Goal: Navigation & Orientation: Find specific page/section

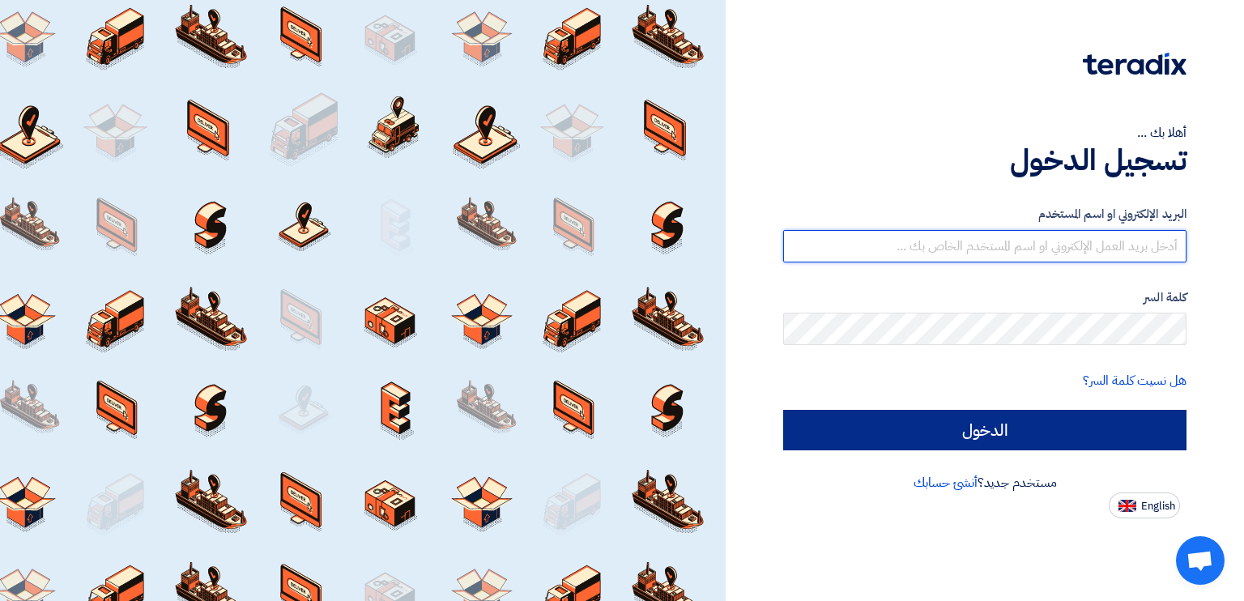
type input "j.aljafari@kffoksa.com"
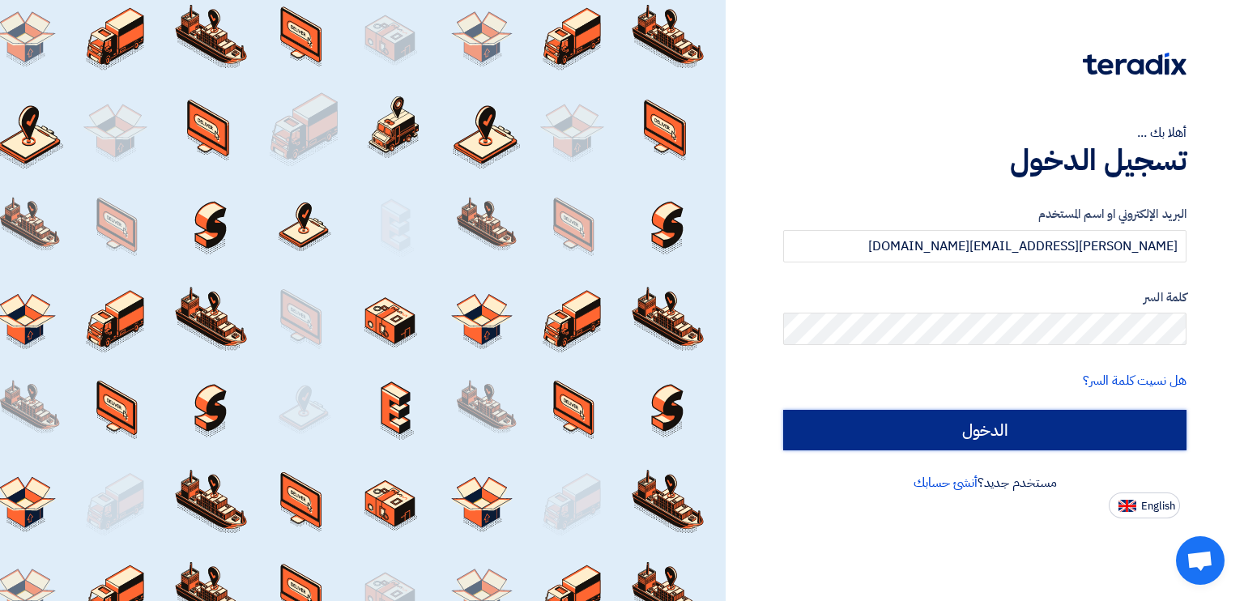
click at [987, 416] on input "الدخول" at bounding box center [984, 430] width 403 height 41
type input "Sign in"
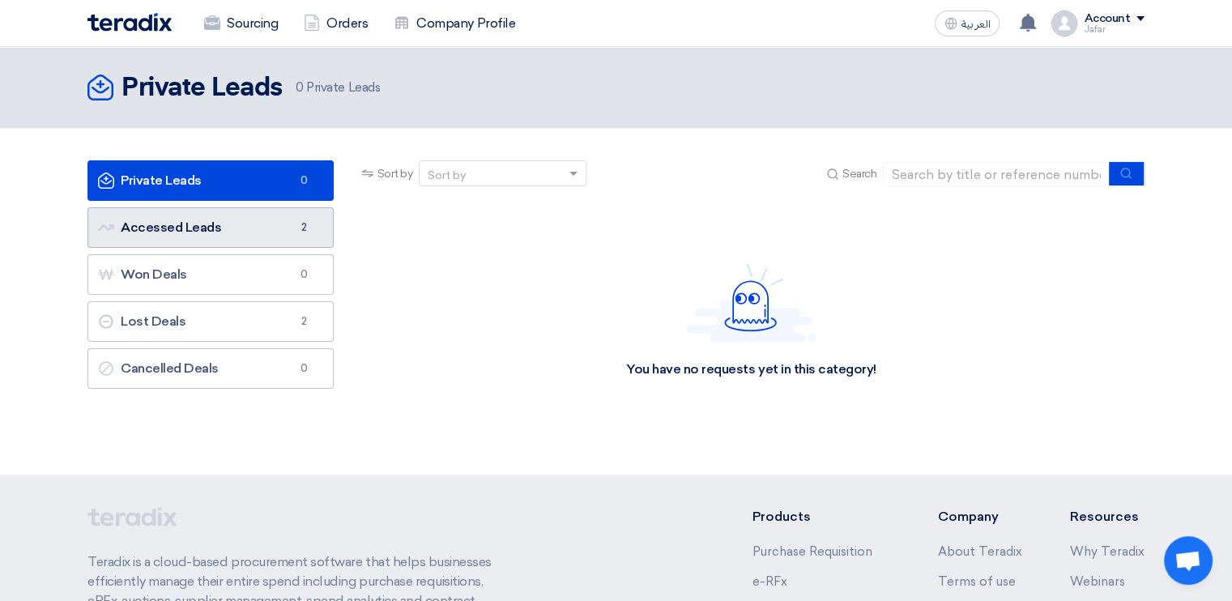
click at [251, 223] on link "Accessed Leads Accessed Leads 2" at bounding box center [210, 227] width 246 height 41
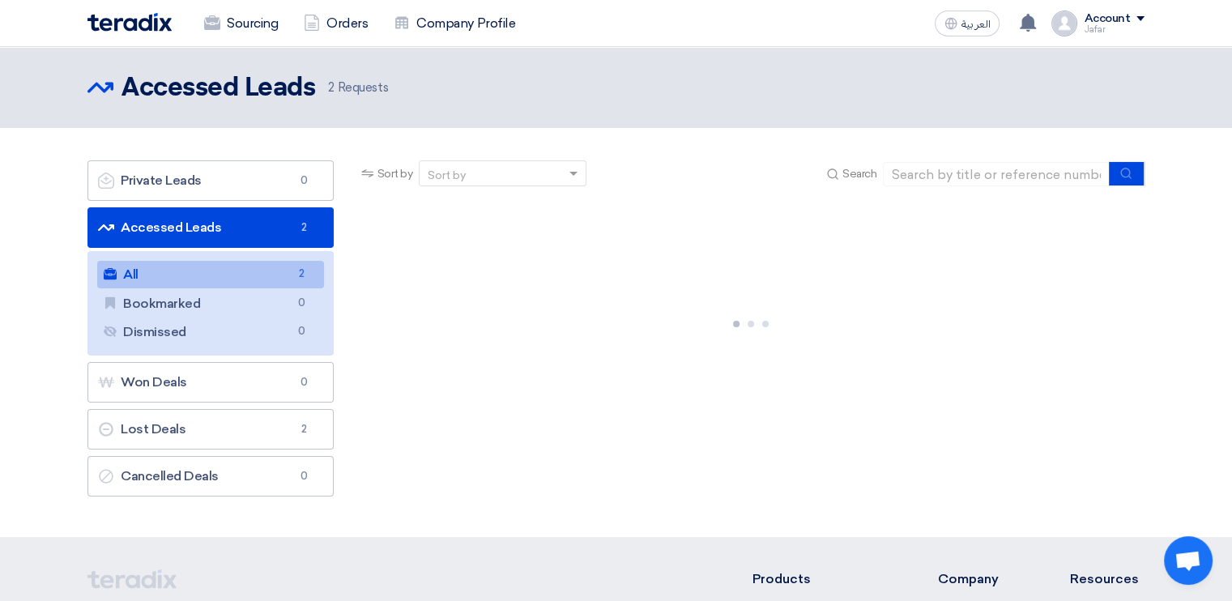
click at [239, 275] on link "All All 2" at bounding box center [210, 275] width 227 height 28
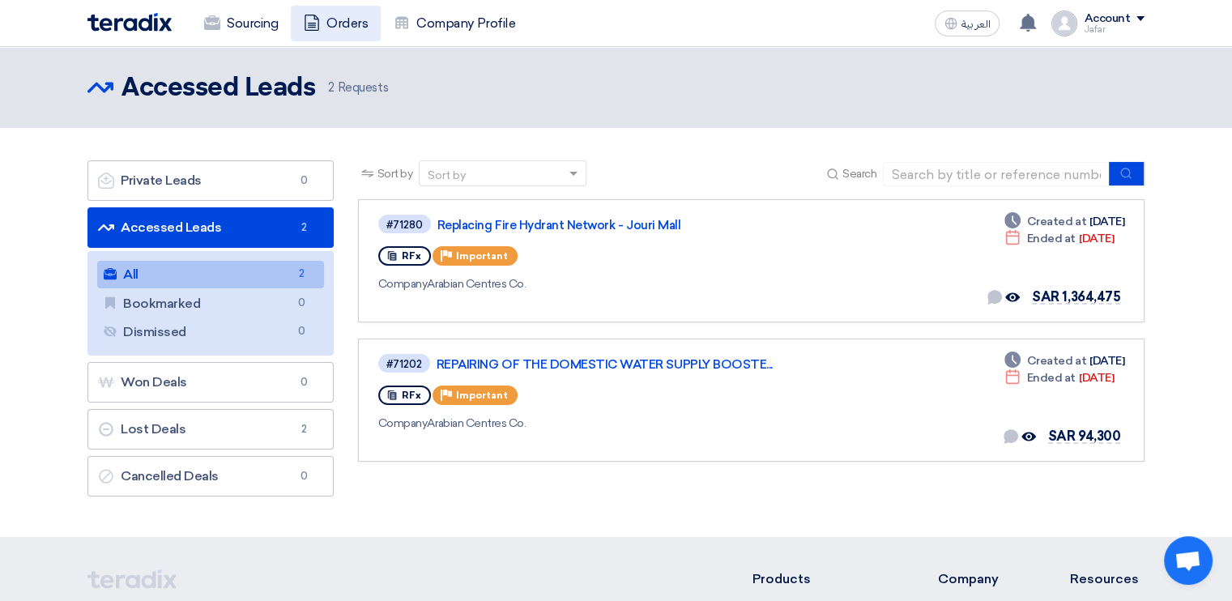
click at [342, 11] on link "Orders" at bounding box center [336, 24] width 90 height 36
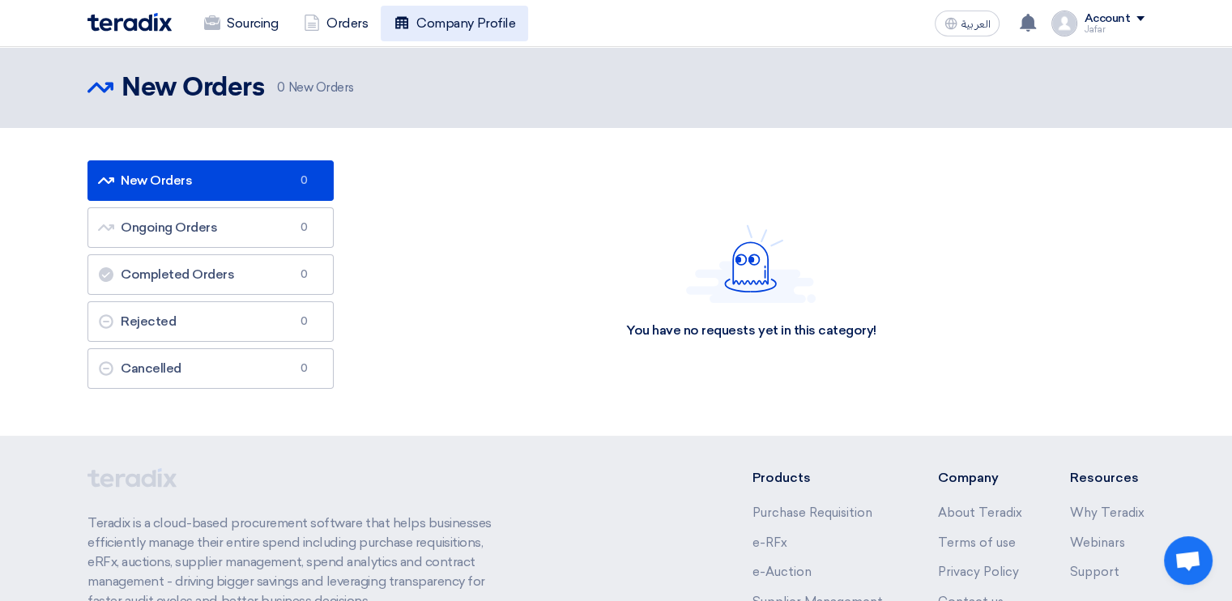
click at [418, 28] on link "Company Profile" at bounding box center [454, 24] width 147 height 36
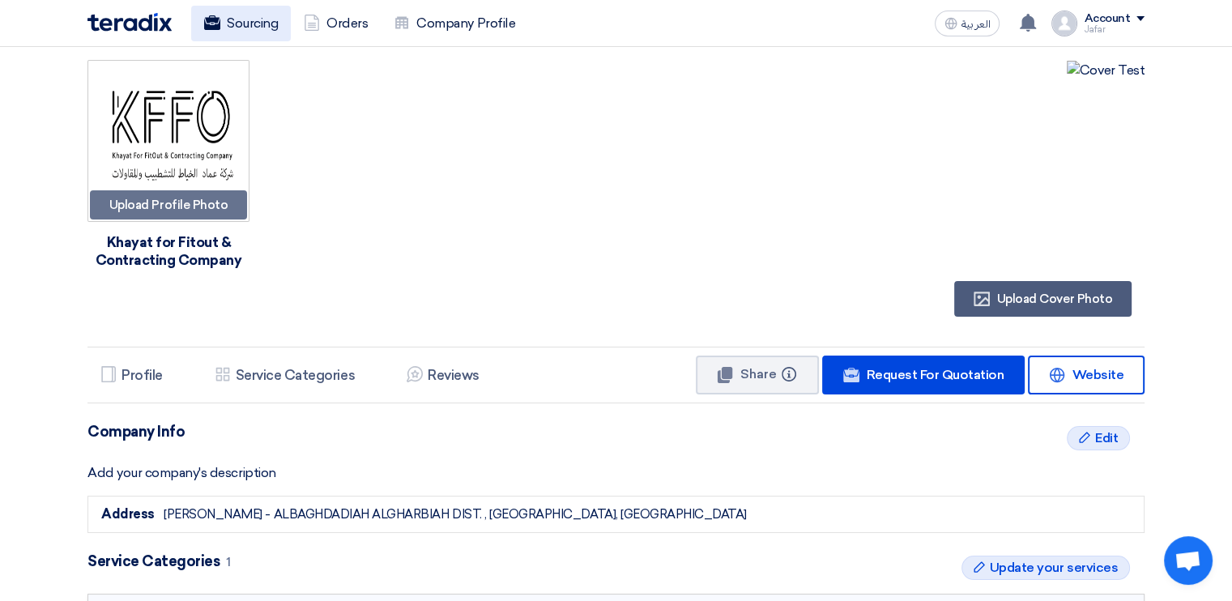
click at [268, 28] on link "Sourcing" at bounding box center [241, 24] width 100 height 36
